Goal: Complete application form

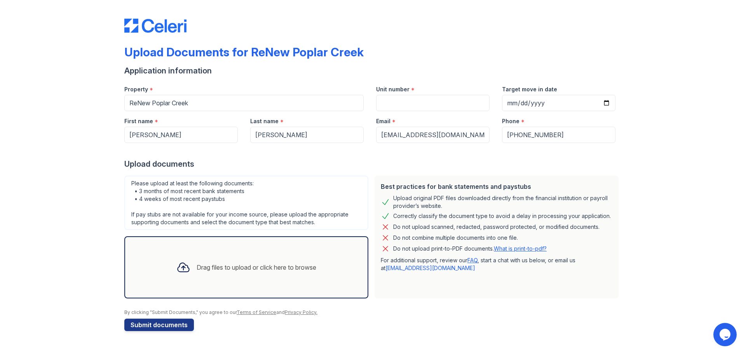
click at [213, 269] on div "Drag files to upload or click here to browse" at bounding box center [257, 267] width 120 height 9
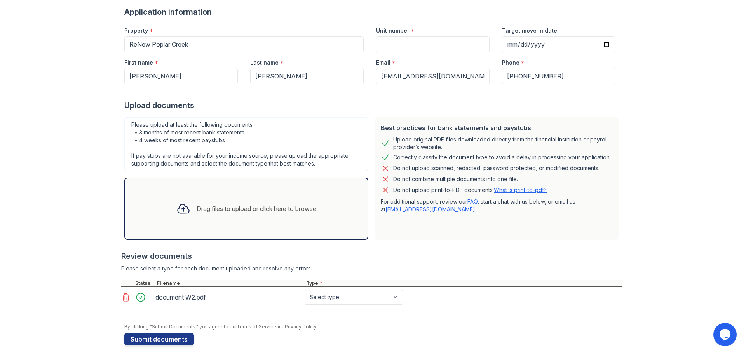
scroll to position [66, 0]
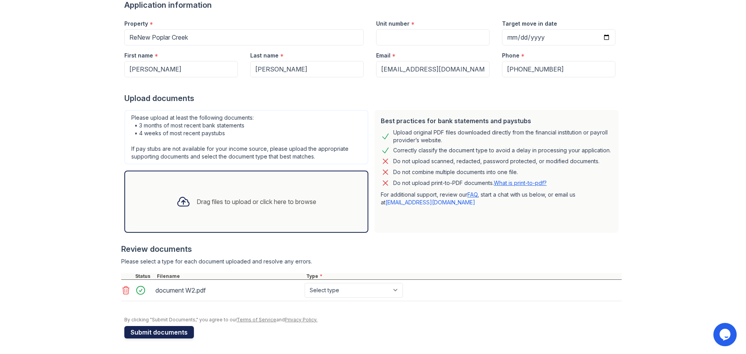
click at [141, 330] on button "Submit documents" at bounding box center [159, 332] width 70 height 12
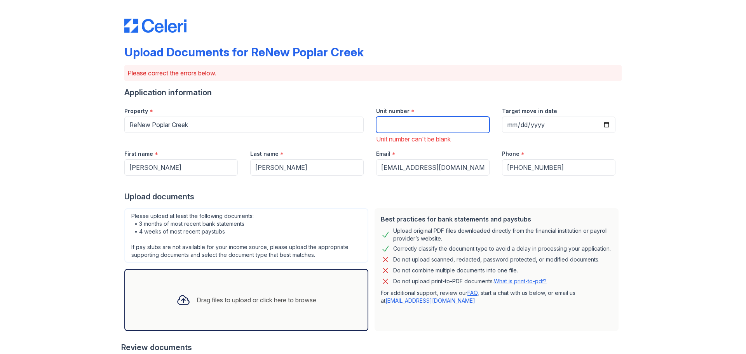
click at [395, 126] on input "Unit number" at bounding box center [432, 125] width 113 height 16
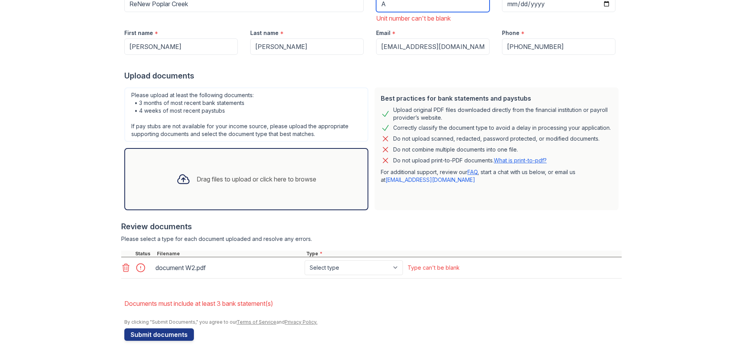
scroll to position [123, 0]
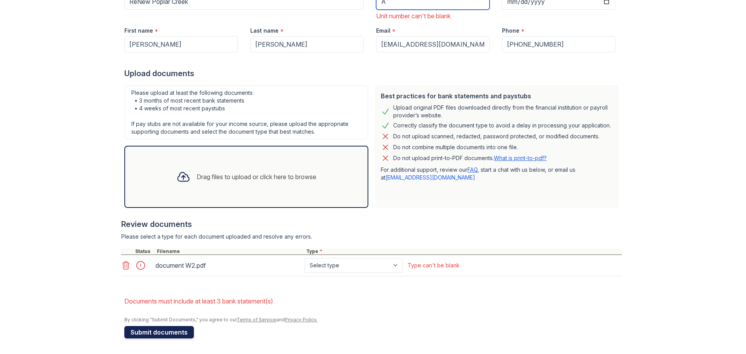
type input "A"
click at [163, 335] on button "Submit documents" at bounding box center [159, 332] width 70 height 12
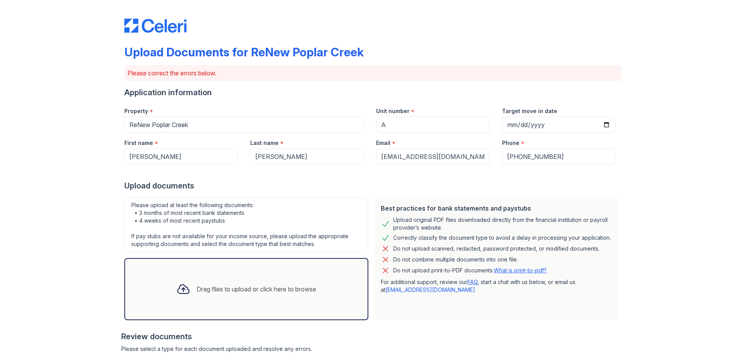
scroll to position [112, 0]
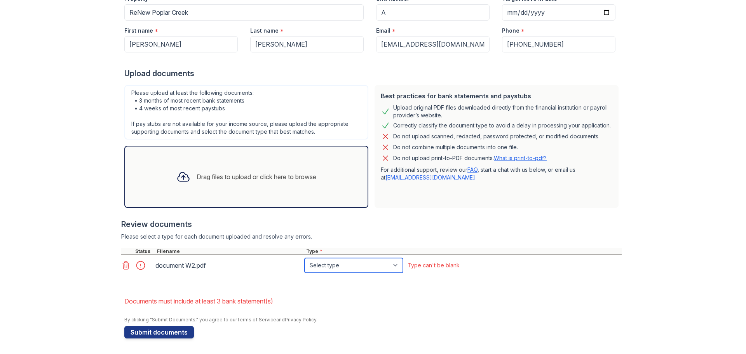
click at [395, 267] on select "Select type Paystub Bank Statement Offer Letter Tax Documents Benefit Award Let…" at bounding box center [354, 265] width 98 height 15
click at [305, 258] on select "Select type Paystub Bank Statement Offer Letter Tax Documents Benefit Award Let…" at bounding box center [354, 265] width 98 height 15
click at [392, 264] on select "Select type Paystub Bank Statement Offer Letter Tax Documents Benefit Award Let…" at bounding box center [354, 265] width 98 height 15
select select "tax_documents"
click at [305, 258] on select "Select type Paystub Bank Statement Offer Letter Tax Documents Benefit Award Let…" at bounding box center [354, 265] width 98 height 15
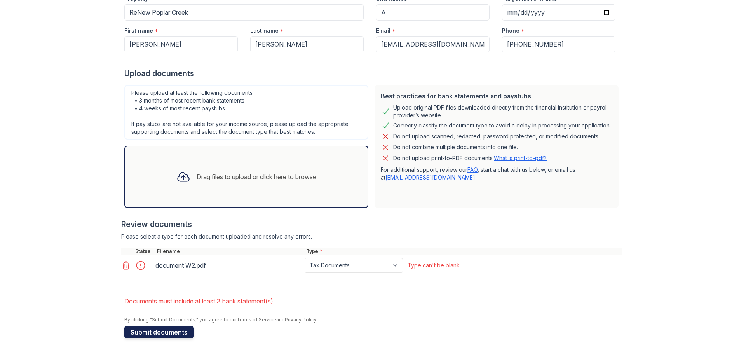
click at [145, 336] on button "Submit documents" at bounding box center [159, 332] width 70 height 12
click at [123, 264] on icon at bounding box center [125, 265] width 9 height 9
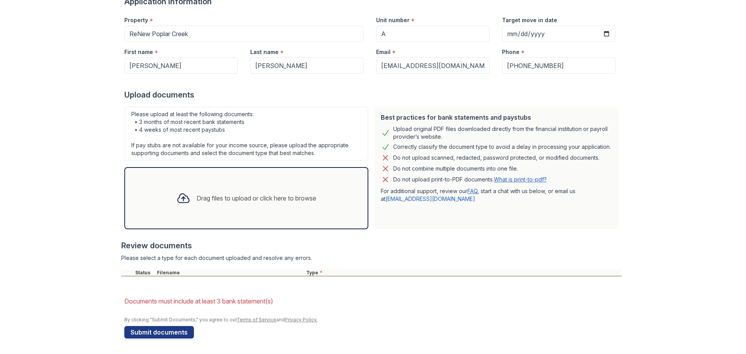
scroll to position [91, 0]
click at [244, 194] on div "Drag files to upload or click here to browse" at bounding box center [257, 197] width 120 height 9
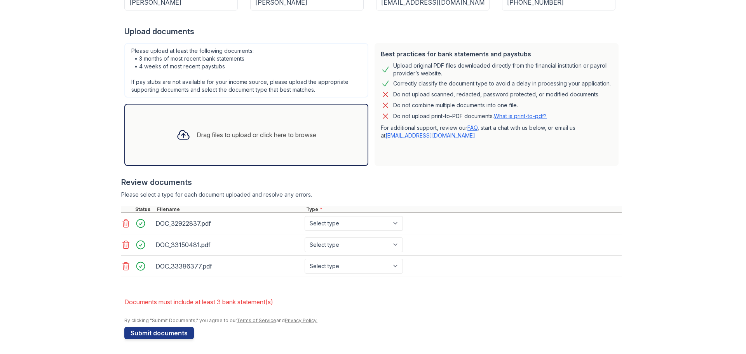
scroll to position [155, 0]
click at [398, 221] on select "Select type Paystub Bank Statement Offer Letter Tax Documents Benefit Award Let…" at bounding box center [354, 222] width 98 height 15
select select "bank_statement"
click at [305, 215] on select "Select type Paystub Bank Statement Offer Letter Tax Documents Benefit Award Let…" at bounding box center [354, 222] width 98 height 15
click at [392, 242] on select "Select type Paystub Bank Statement Offer Letter Tax Documents Benefit Award Let…" at bounding box center [354, 244] width 98 height 15
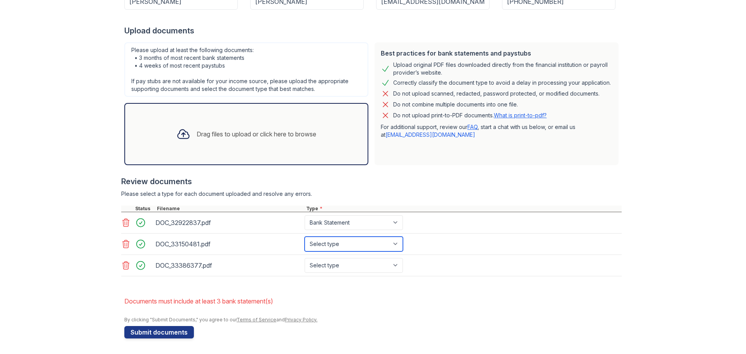
select select "bank_statement"
click at [305, 237] on select "Select type Paystub Bank Statement Offer Letter Tax Documents Benefit Award Let…" at bounding box center [354, 244] width 98 height 15
click at [400, 265] on select "Select type Paystub Bank Statement Offer Letter Tax Documents Benefit Award Let…" at bounding box center [354, 265] width 98 height 15
select select "bank_statement"
click at [305, 258] on select "Select type Paystub Bank Statement Offer Letter Tax Documents Benefit Award Let…" at bounding box center [354, 265] width 98 height 15
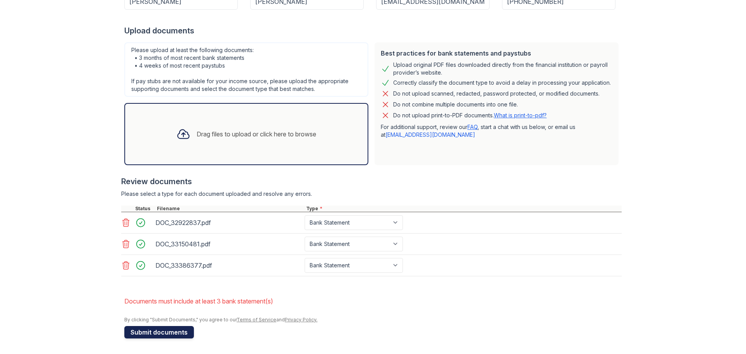
click at [172, 326] on button "Submit documents" at bounding box center [159, 332] width 70 height 12
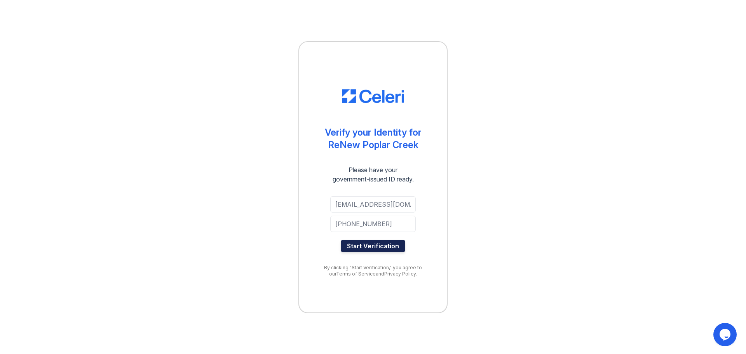
click at [374, 243] on button "Start Verification" at bounding box center [373, 246] width 64 height 12
